Goal: Communication & Community: Share content

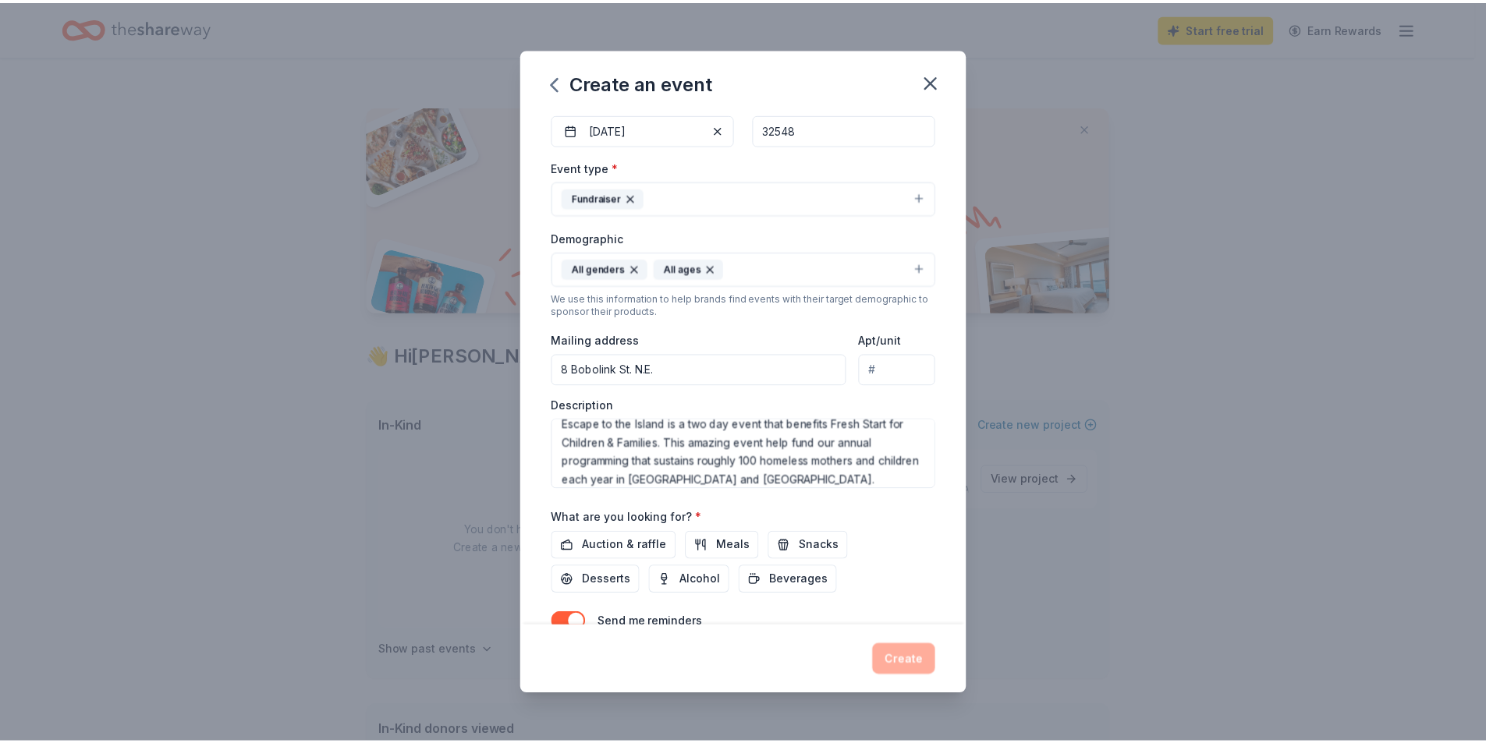
scroll to position [233, 0]
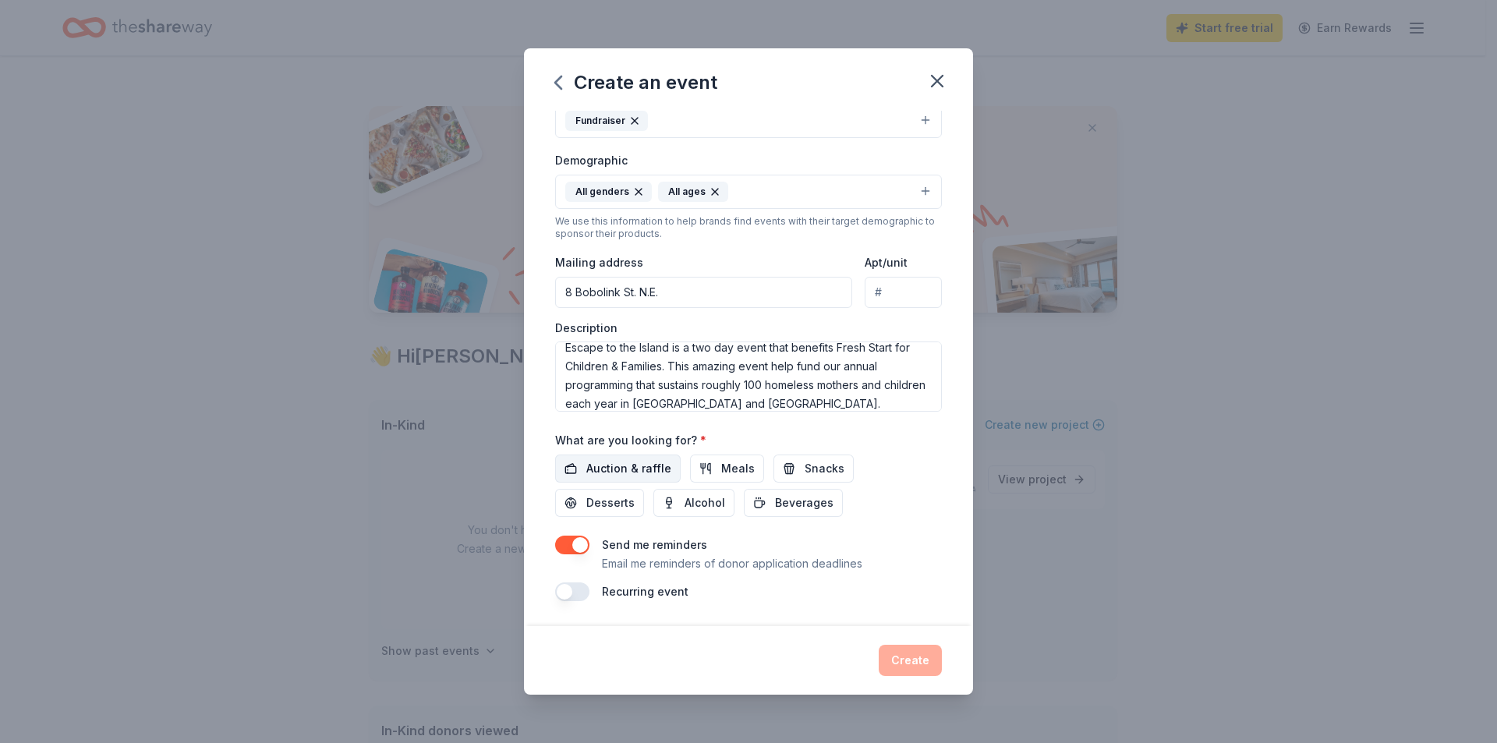
type textarea "Escape to the Island is a two day event that benefits Fresh Start for Children …"
click at [600, 465] on span "Auction & raffle" at bounding box center [628, 468] width 85 height 19
click at [744, 464] on span "Meals" at bounding box center [738, 468] width 34 height 19
click at [767, 499] on button "Beverages" at bounding box center [793, 503] width 99 height 28
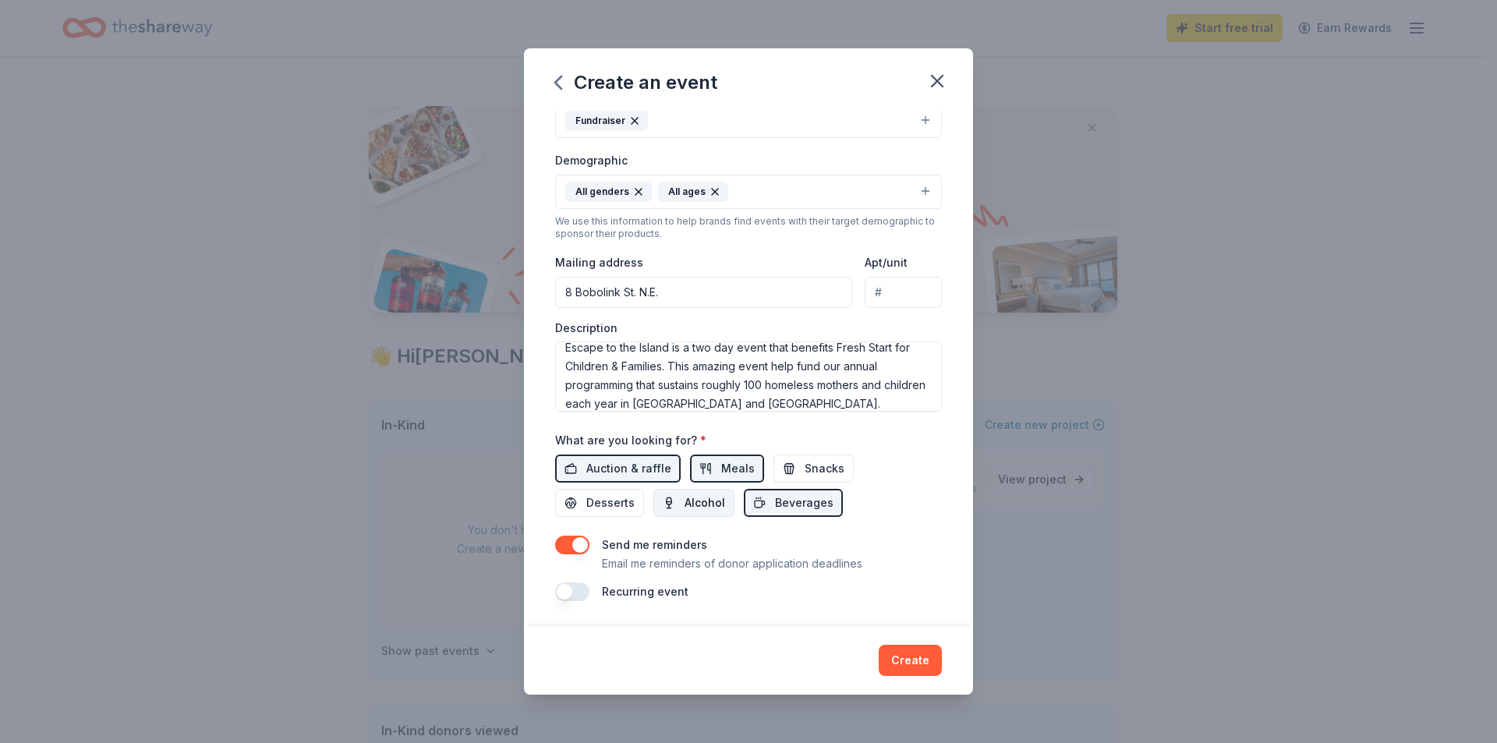
click at [671, 501] on button "Alcohol" at bounding box center [694, 503] width 81 height 28
drag, startPoint x: 805, startPoint y: 473, endPoint x: 647, endPoint y: 498, distance: 160.2
click at [805, 473] on span "Snacks" at bounding box center [825, 468] width 40 height 19
click at [604, 496] on span "Desserts" at bounding box center [610, 503] width 48 height 19
click at [922, 663] on button "Create" at bounding box center [910, 660] width 63 height 31
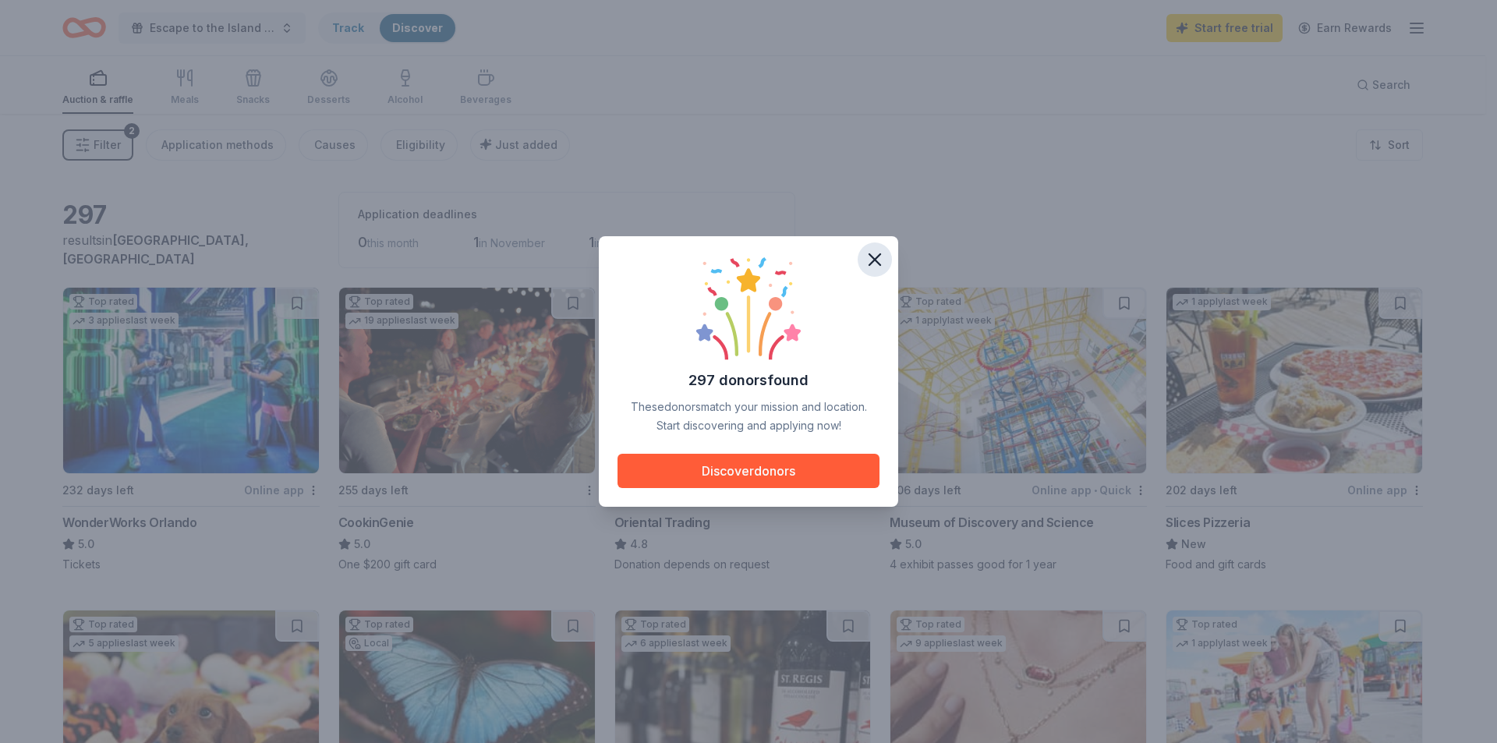
click at [880, 253] on icon "button" at bounding box center [875, 260] width 22 height 22
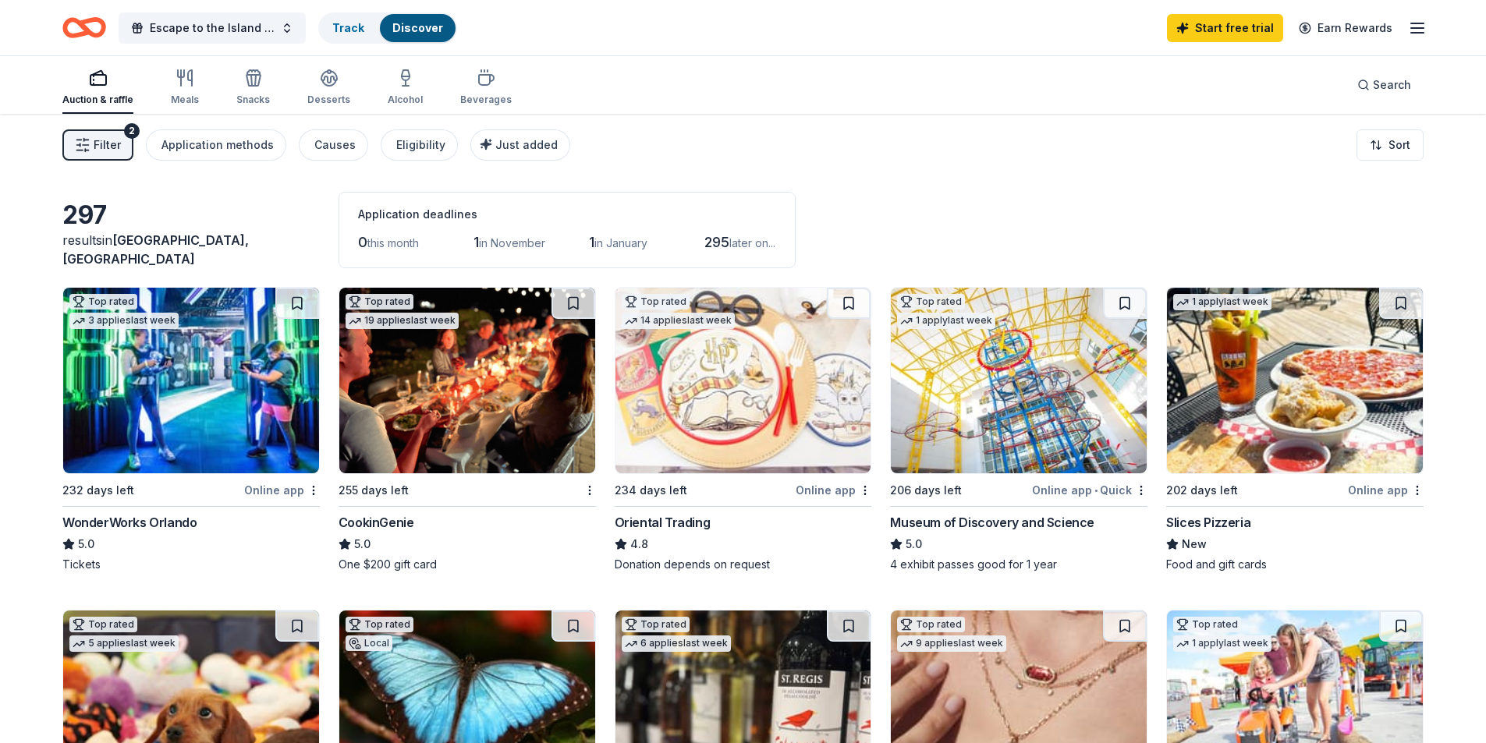
click at [914, 172] on div "Filter 2 Application methods Causes Eligibility Just added Sort" at bounding box center [743, 145] width 1486 height 62
click at [434, 388] on img at bounding box center [467, 381] width 256 height 186
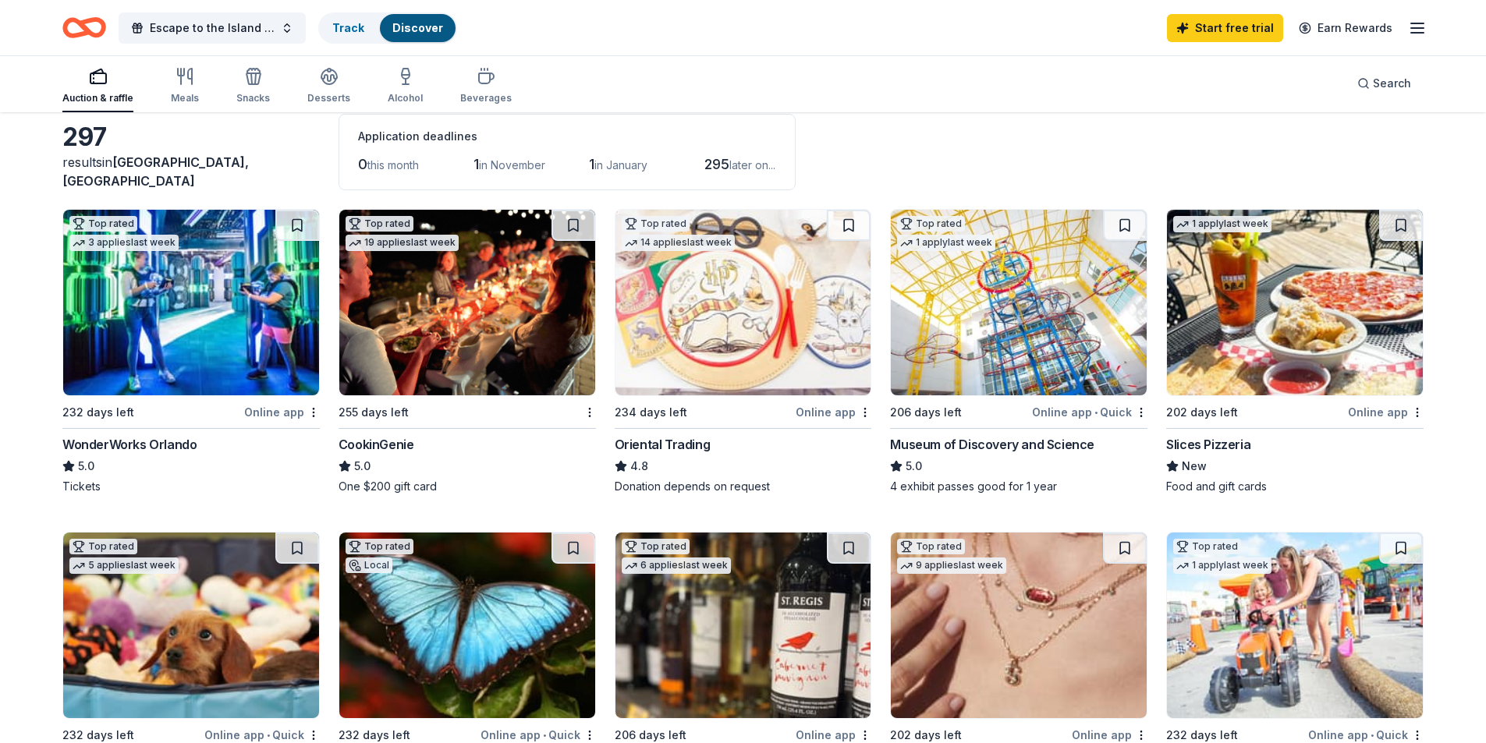
click at [1256, 336] on img at bounding box center [1295, 303] width 256 height 186
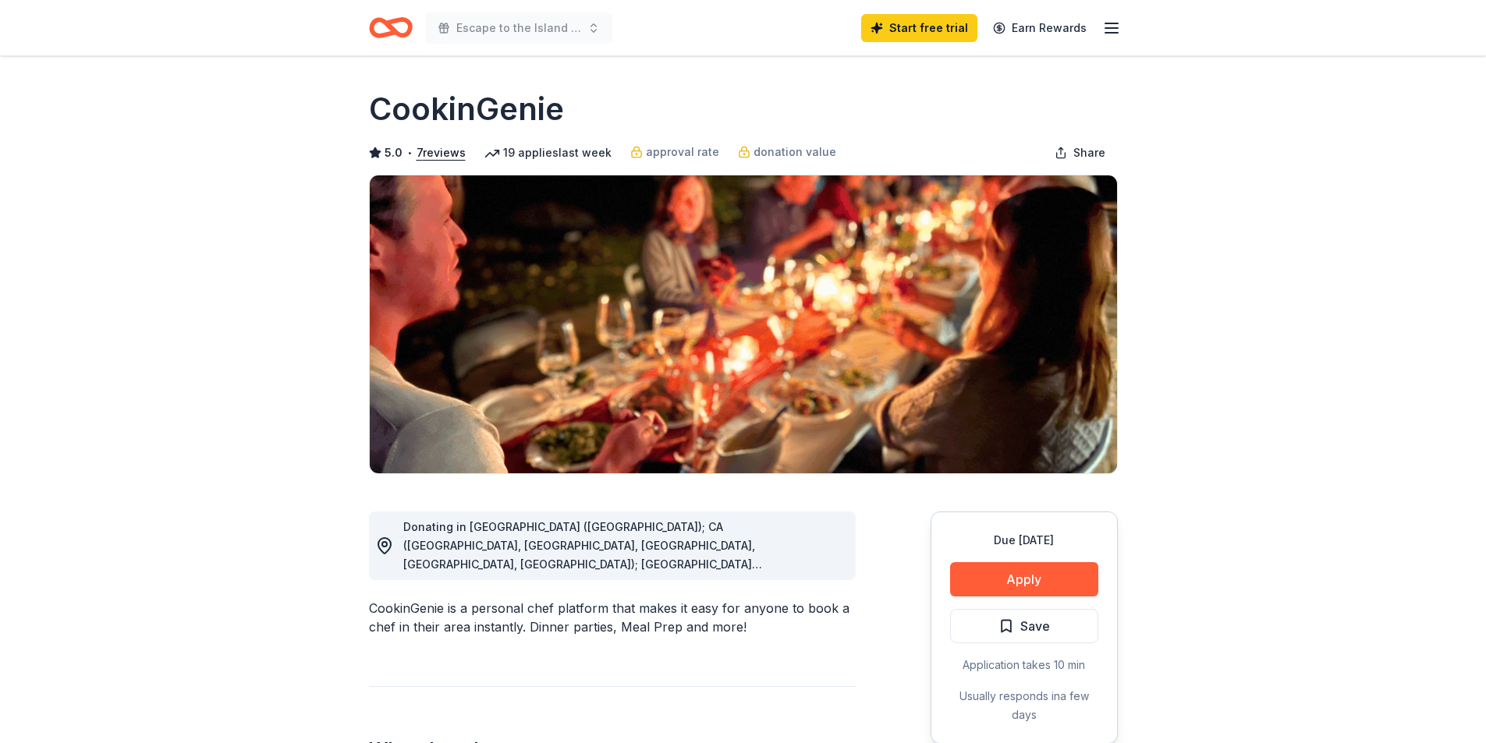
click at [806, 565] on span "Donating in AZ (Maricopa County); CA (Los Angeles County, Riverside County, San…" at bounding box center [609, 714] width 413 height 388
click at [762, 540] on span "Donating in AZ (Maricopa County); CA (Los Angeles County, Riverside County, San…" at bounding box center [609, 714] width 413 height 388
